Goal: Find specific page/section: Find specific page/section

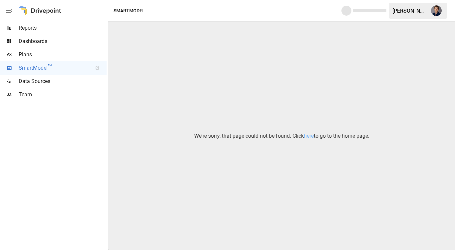
click at [31, 56] on span "Plans" at bounding box center [63, 55] width 88 height 8
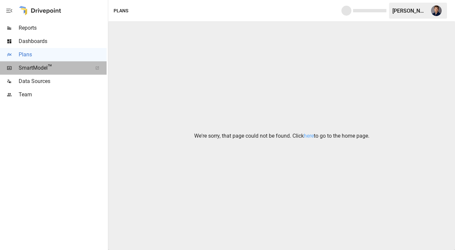
click at [29, 66] on span "SmartModel ™" at bounding box center [53, 68] width 69 height 8
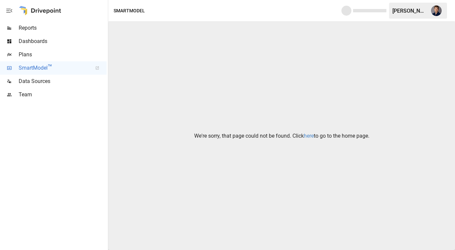
click at [308, 136] on link "here" at bounding box center [309, 136] width 10 height 6
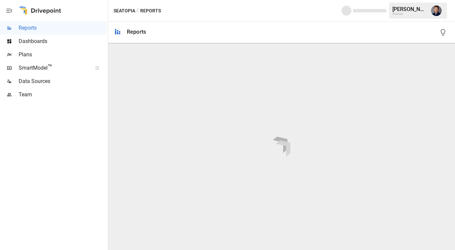
click at [57, 69] on span "SmartModel ™" at bounding box center [53, 68] width 69 height 8
